Goal: Register for event/course

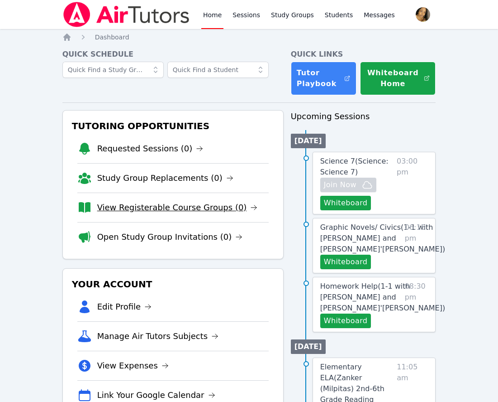
click at [143, 211] on link "View Registerable Course Groups (0)" at bounding box center [177, 207] width 161 height 13
